Goal: Task Accomplishment & Management: Complete application form

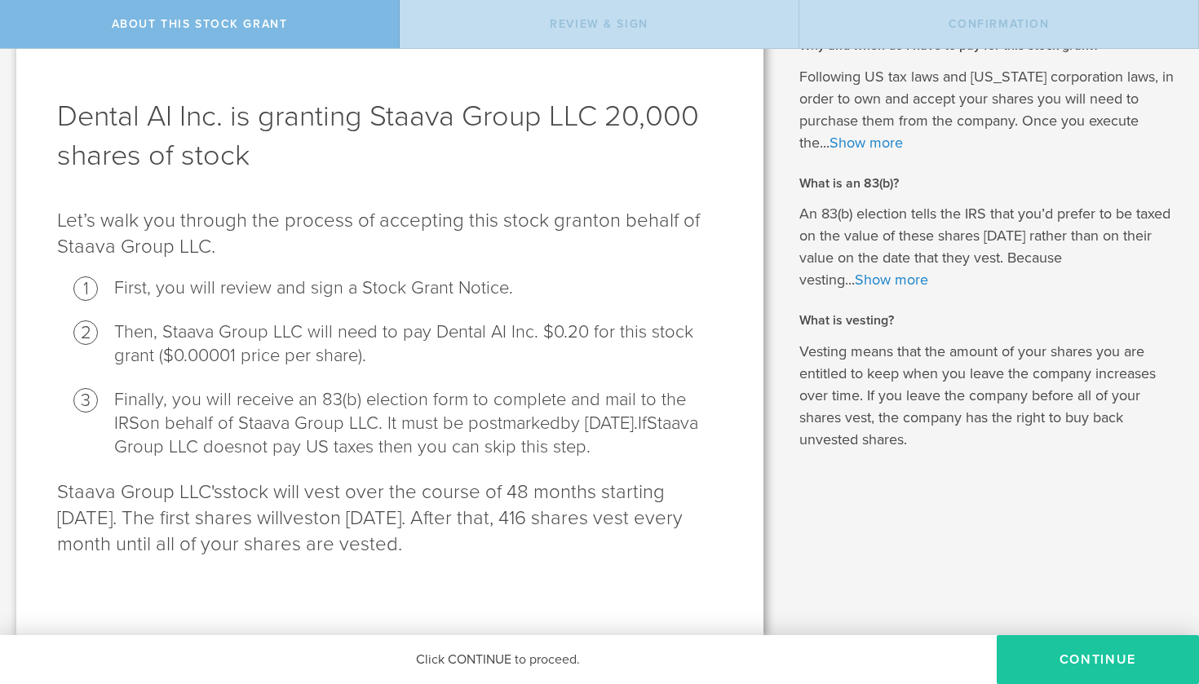
click at [1017, 656] on button "CONTINUE" at bounding box center [1097, 659] width 202 height 49
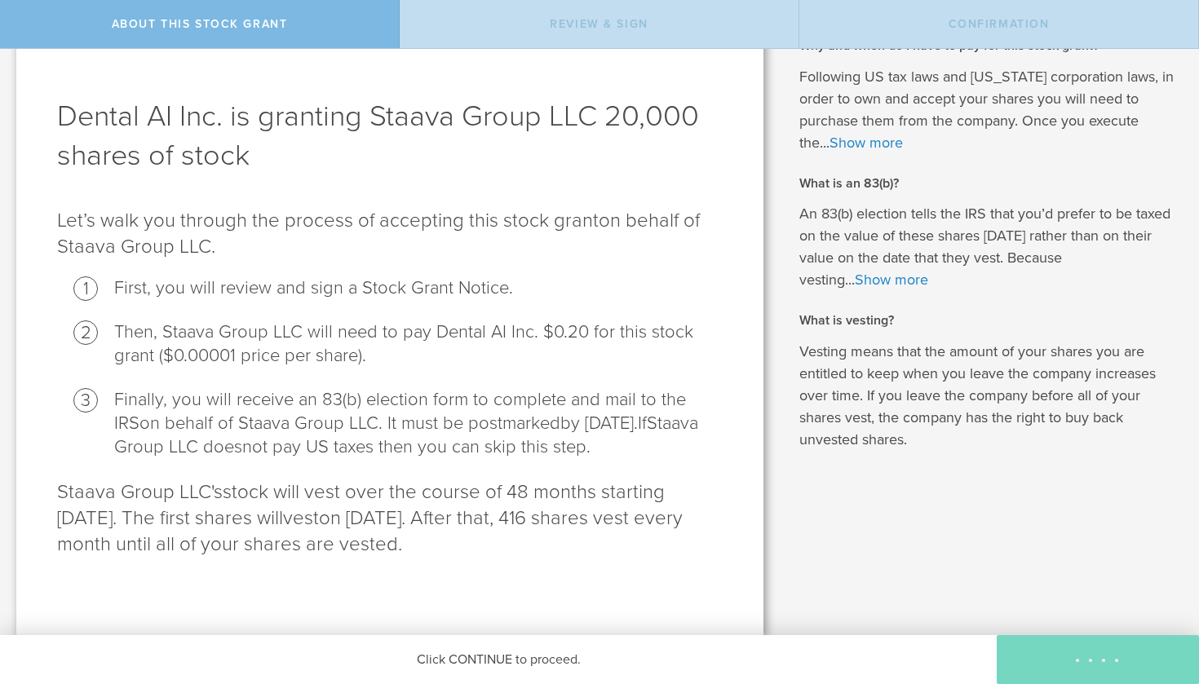
click at [527, 657] on div "Click CONTINUE to proceed." at bounding box center [498, 659] width 996 height 49
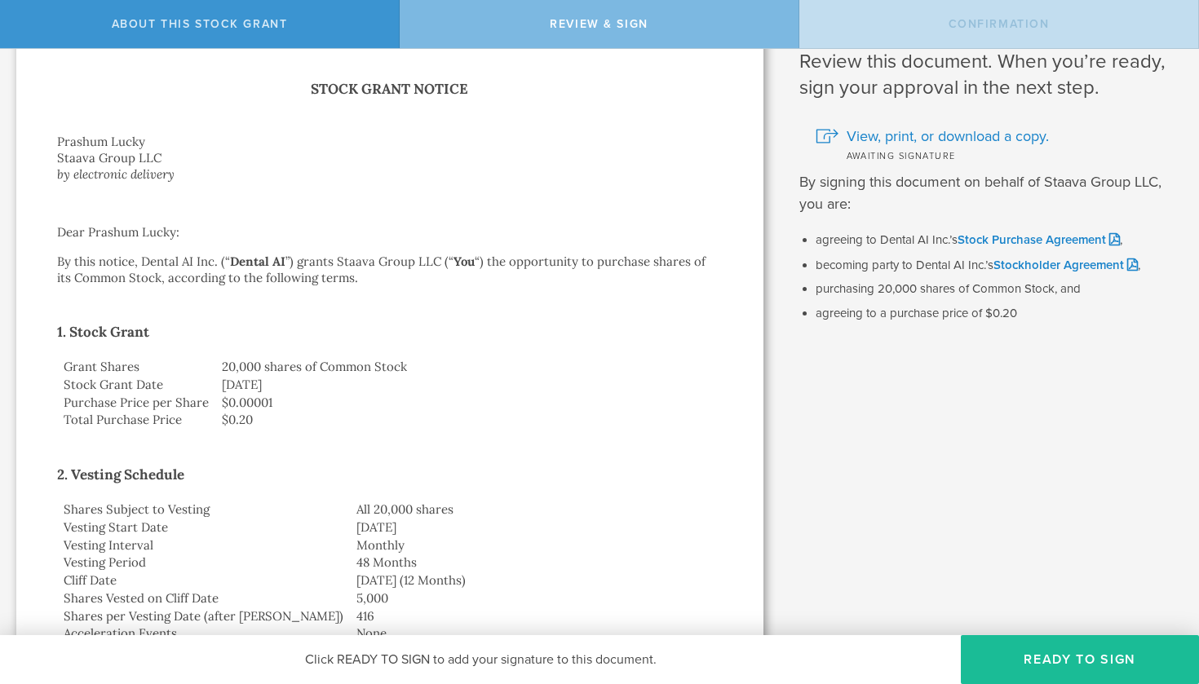
scroll to position [58, 0]
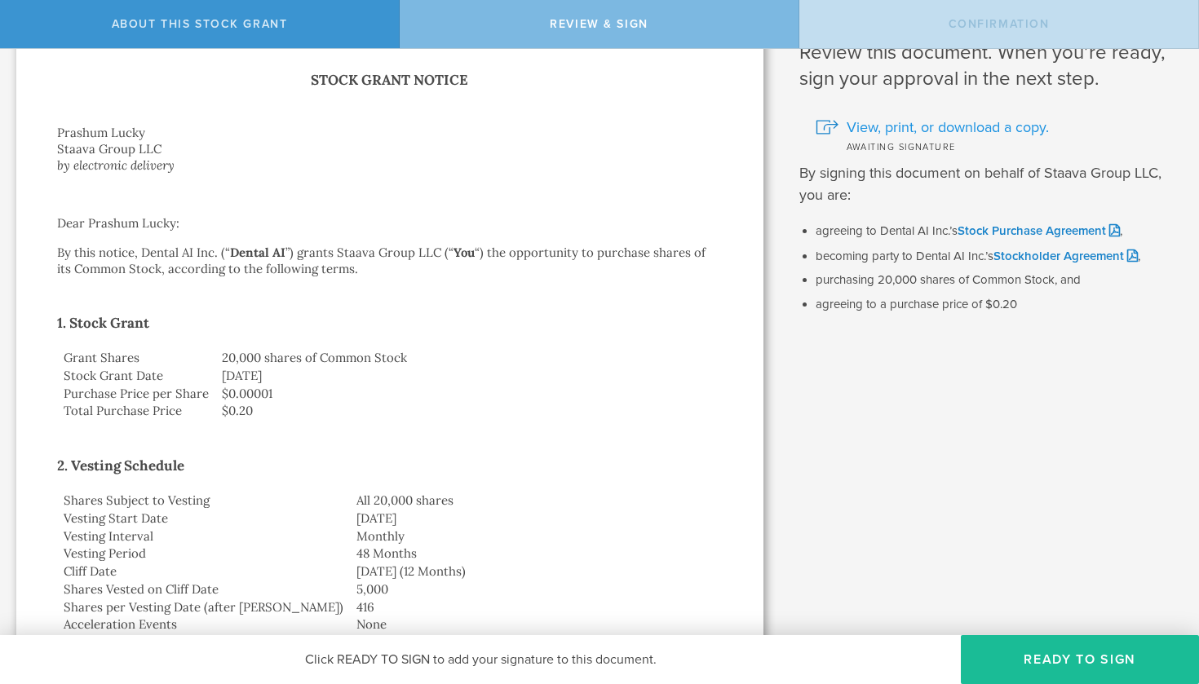
click at [972, 125] on span "View, print, or download a copy." at bounding box center [947, 127] width 202 height 21
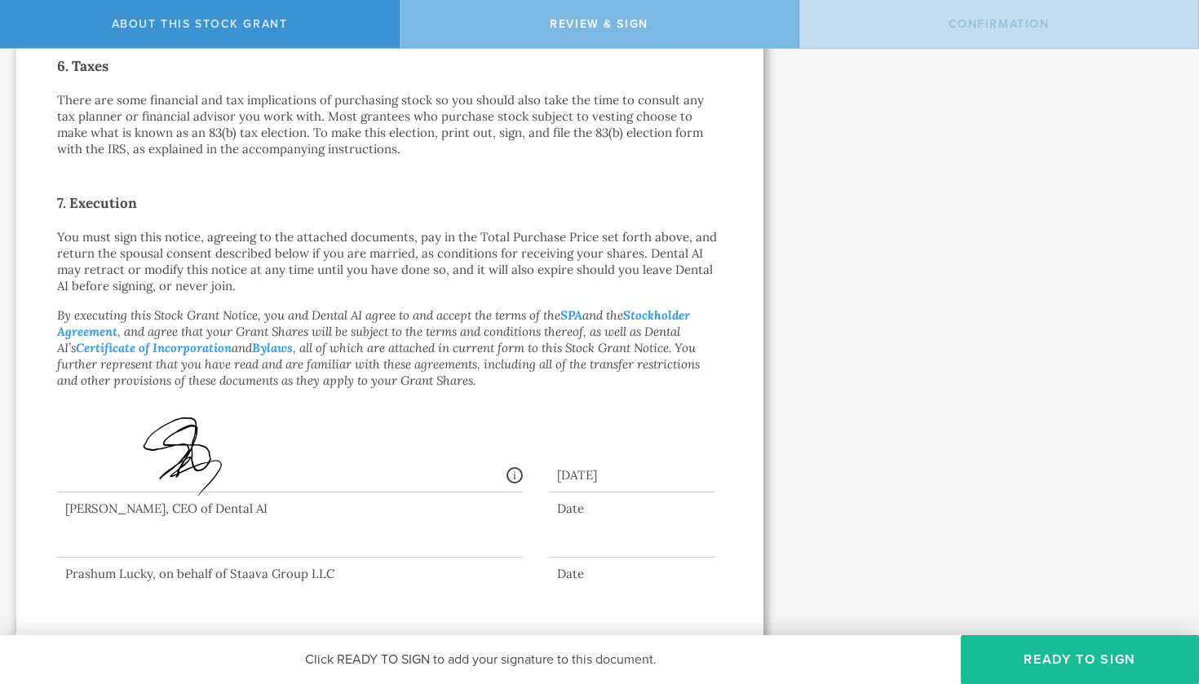
scroll to position [1160, 0]
click at [258, 537] on div at bounding box center [290, 525] width 466 height 65
click at [1018, 671] on button "Ready to Sign" at bounding box center [1080, 659] width 238 height 49
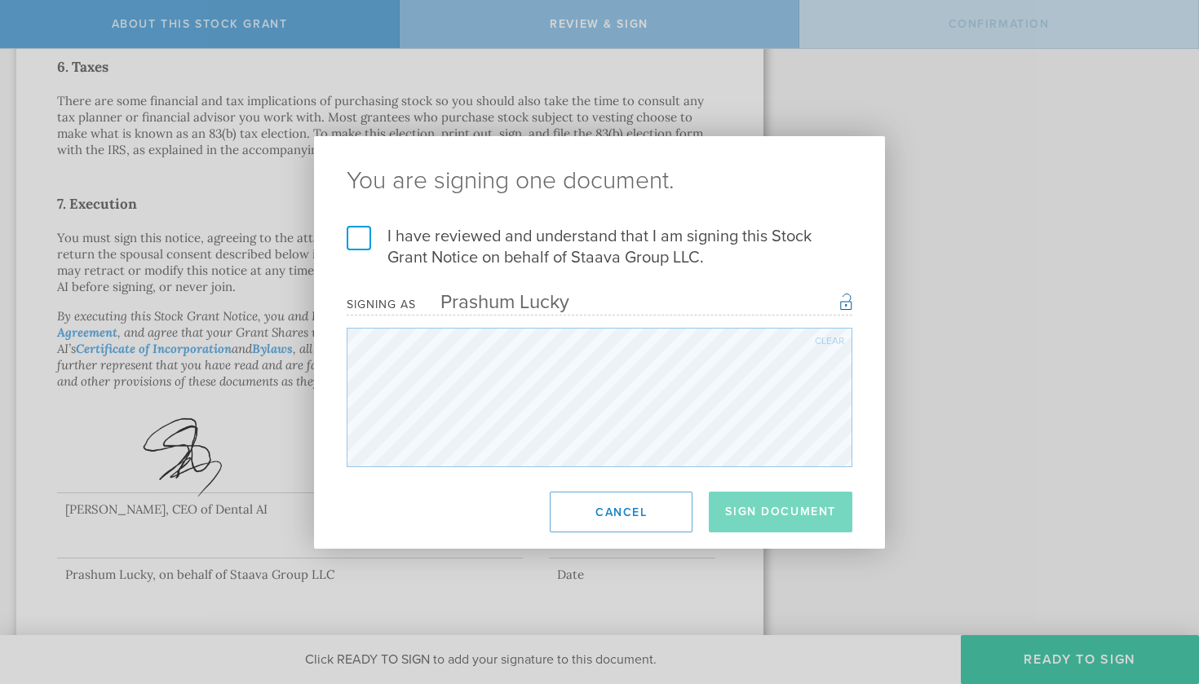
click at [611, 313] on div "Signing as Prashum Lucky Once signed, this document will have a secure signatur…" at bounding box center [600, 304] width 506 height 23
click at [606, 294] on div "Signing as Prashum Lucky Once signed, this document will have a secure signatur…" at bounding box center [600, 304] width 506 height 23
click at [358, 240] on label "I have reviewed and understand that I am signing this Stock Grant Notice on beh…" at bounding box center [600, 247] width 506 height 42
click at [0, 0] on input "I have reviewed and understand that I am signing this Stock Grant Notice on beh…" at bounding box center [0, 0] width 0 height 0
click at [764, 523] on button "Sign Document" at bounding box center [781, 512] width 144 height 41
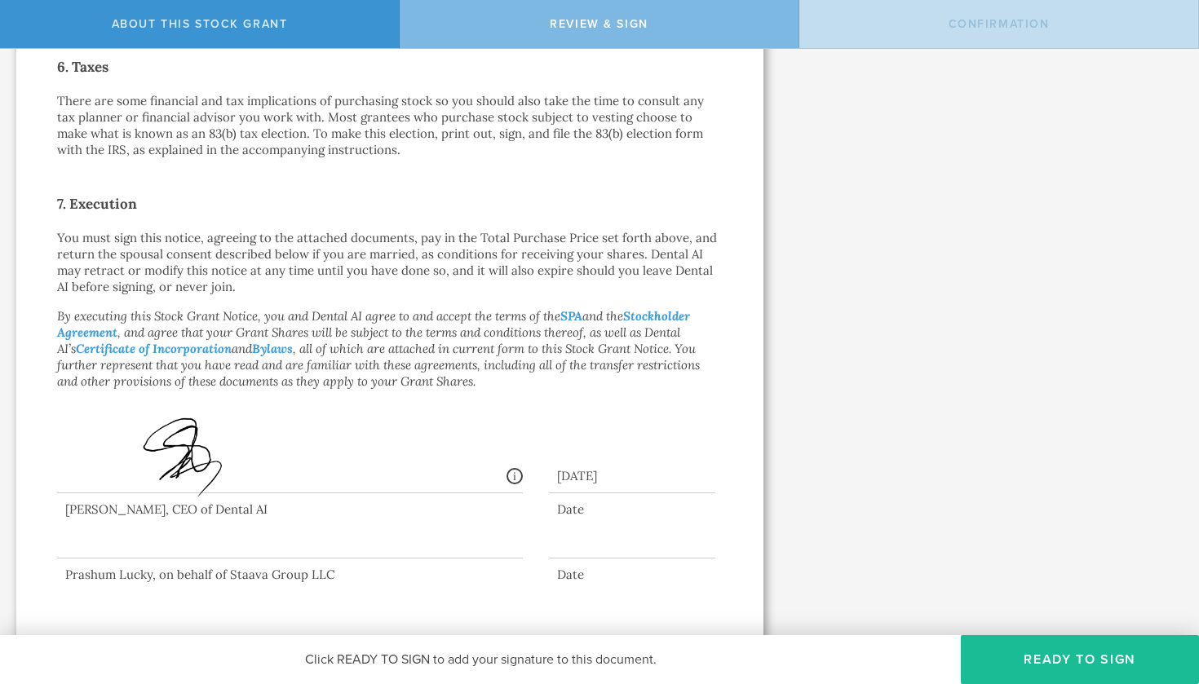
scroll to position [0, 0]
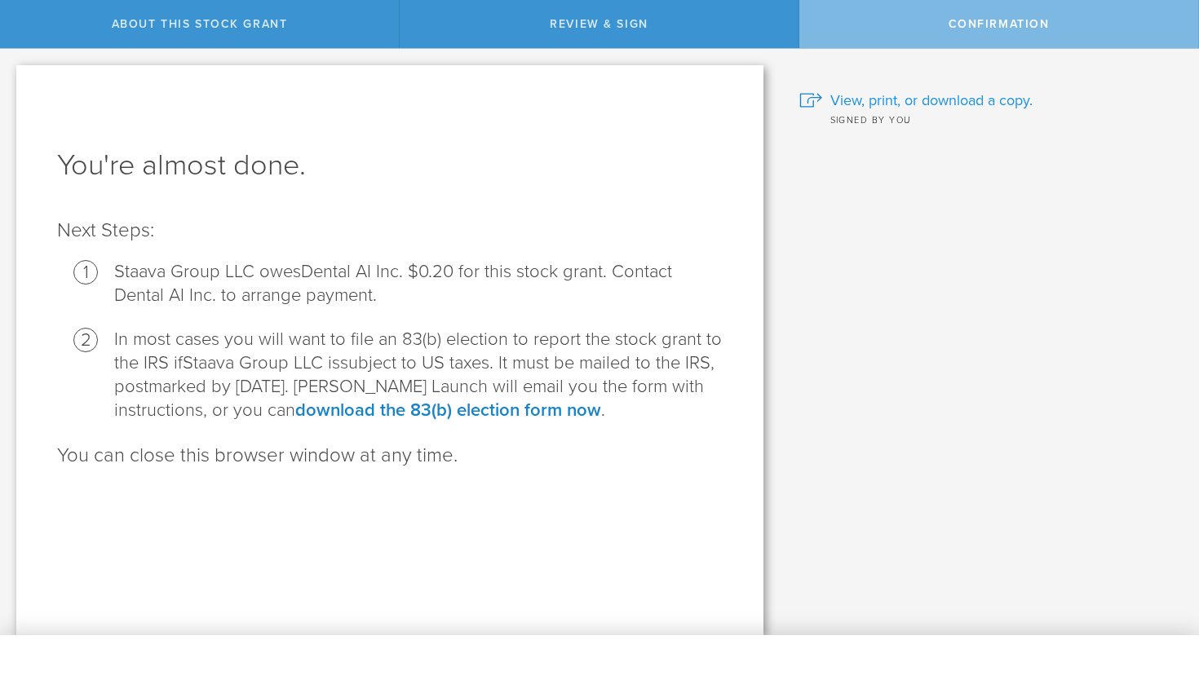
click at [921, 100] on span "View, print, or download a copy." at bounding box center [931, 100] width 202 height 21
click at [908, 97] on span "View, print, or download a copy." at bounding box center [931, 100] width 202 height 21
click at [954, 49] on div "Why and when do I have to pay for this stock grant? Following US tax laws and […" at bounding box center [990, 342] width 420 height 586
click at [954, 35] on div "Confirmation" at bounding box center [999, 24] width 400 height 48
click at [506, 404] on link "download the 83(b) election form now" at bounding box center [448, 410] width 306 height 21
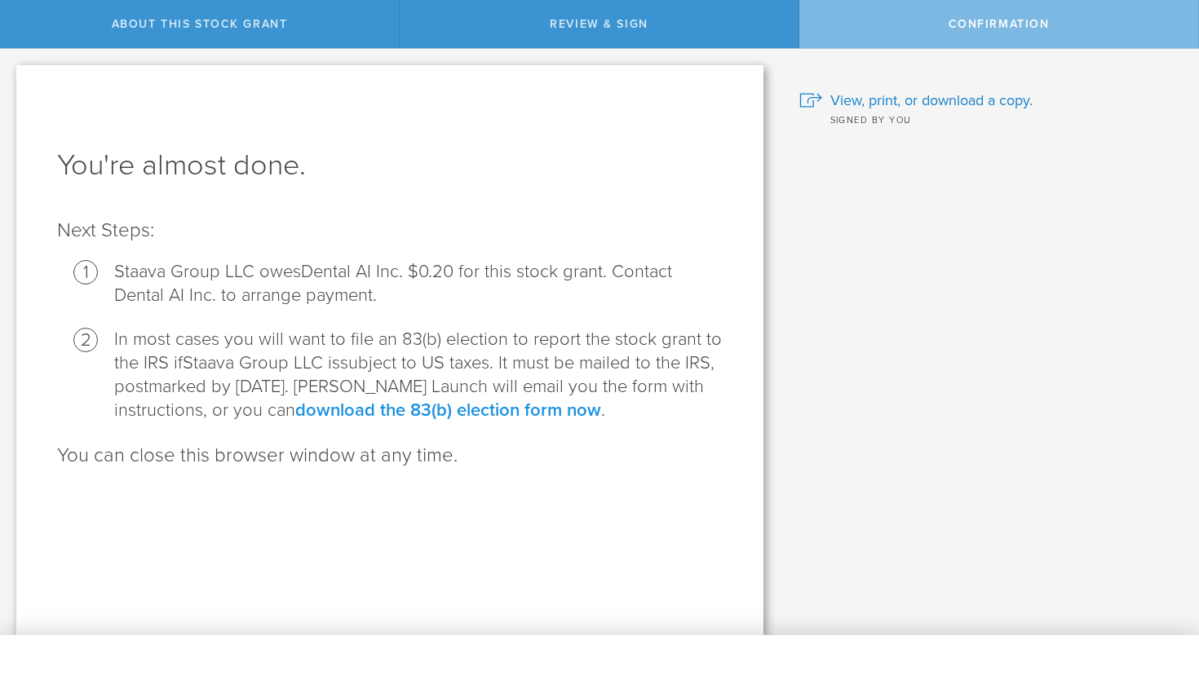
click at [443, 411] on link "download the 83(b) election form now" at bounding box center [448, 410] width 306 height 21
click at [903, 103] on span "View, print, or download a copy." at bounding box center [931, 100] width 202 height 21
